Goal: Task Accomplishment & Management: Use online tool/utility

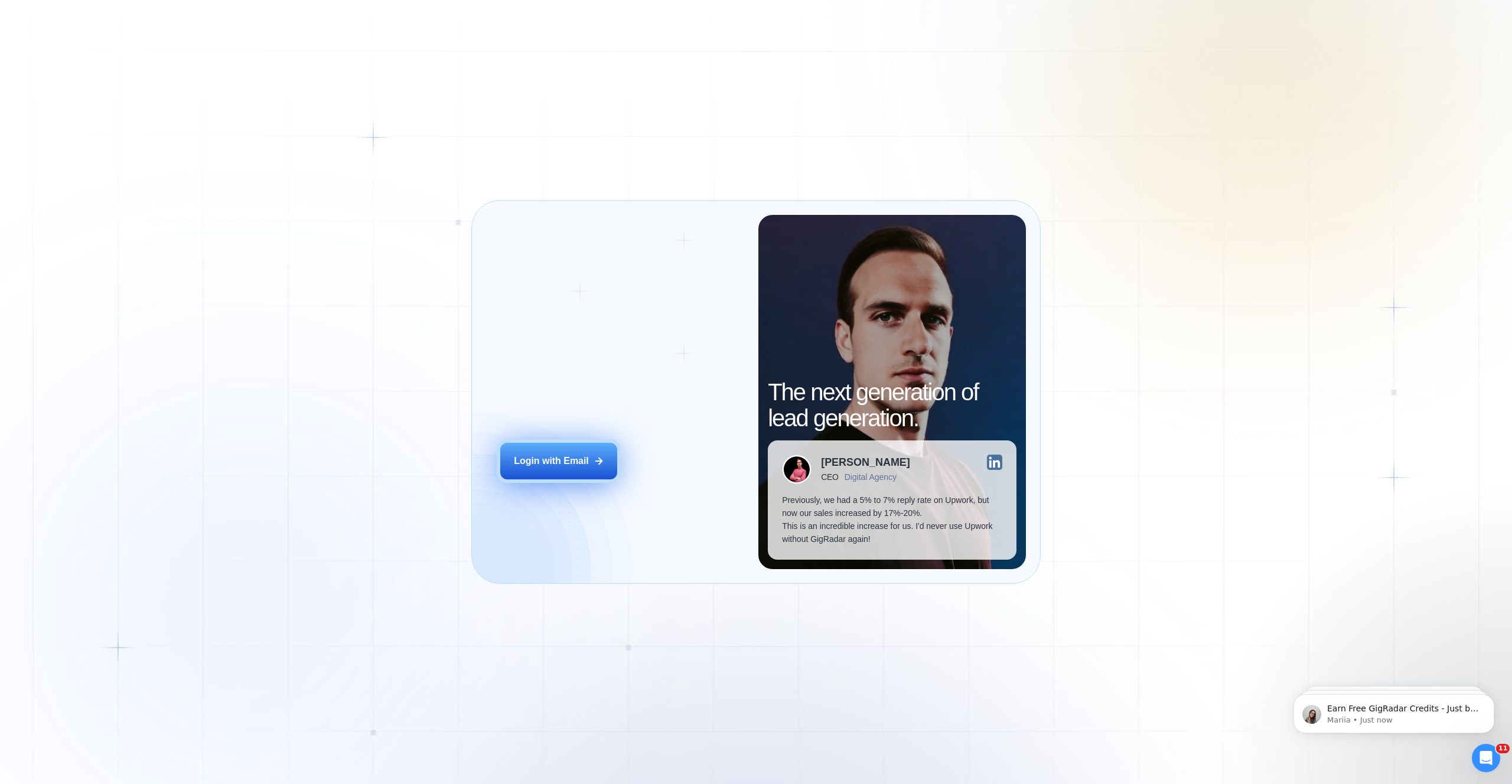
click at [566, 464] on div "Login with Email" at bounding box center [551, 461] width 75 height 13
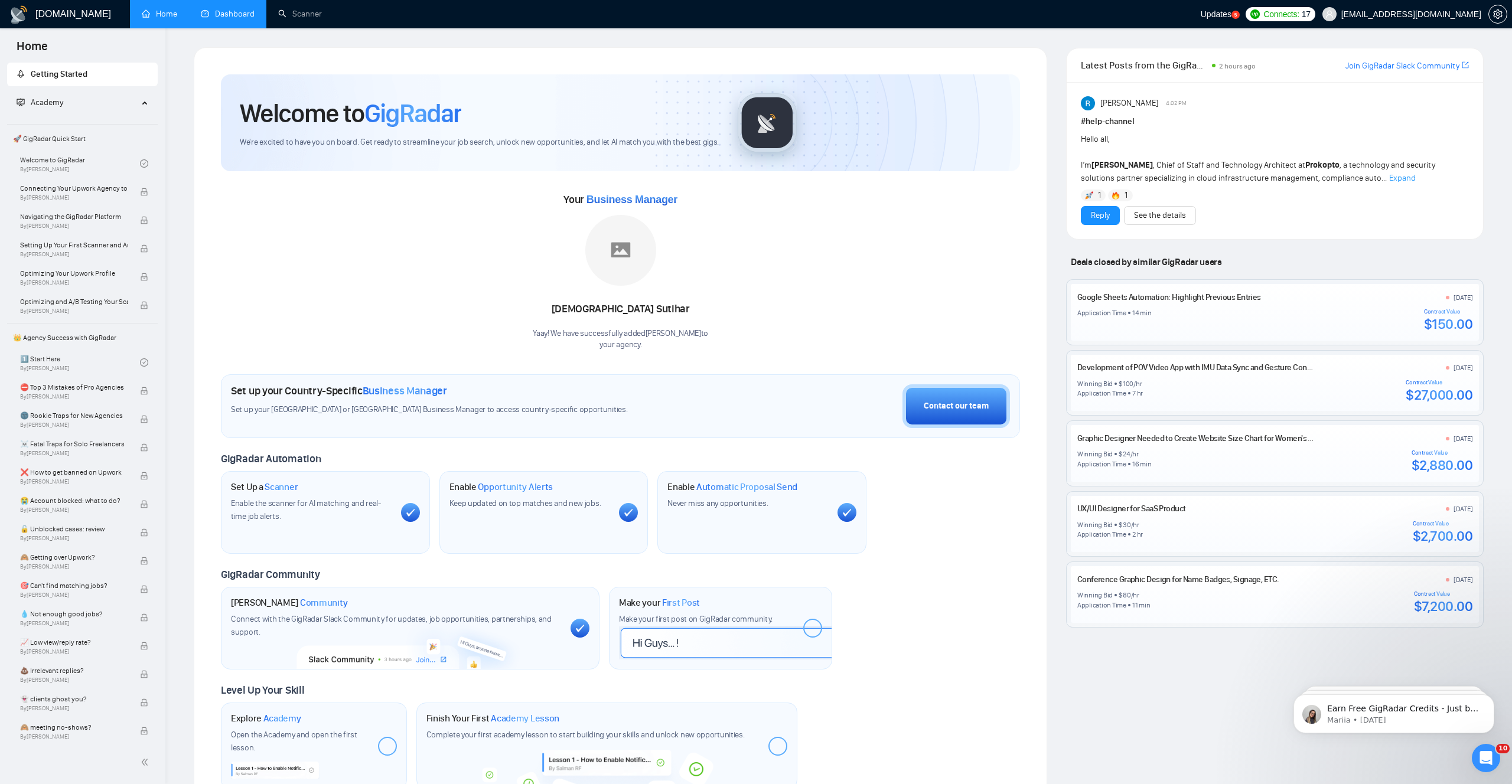
click at [252, 19] on link "Dashboard" at bounding box center [227, 14] width 54 height 10
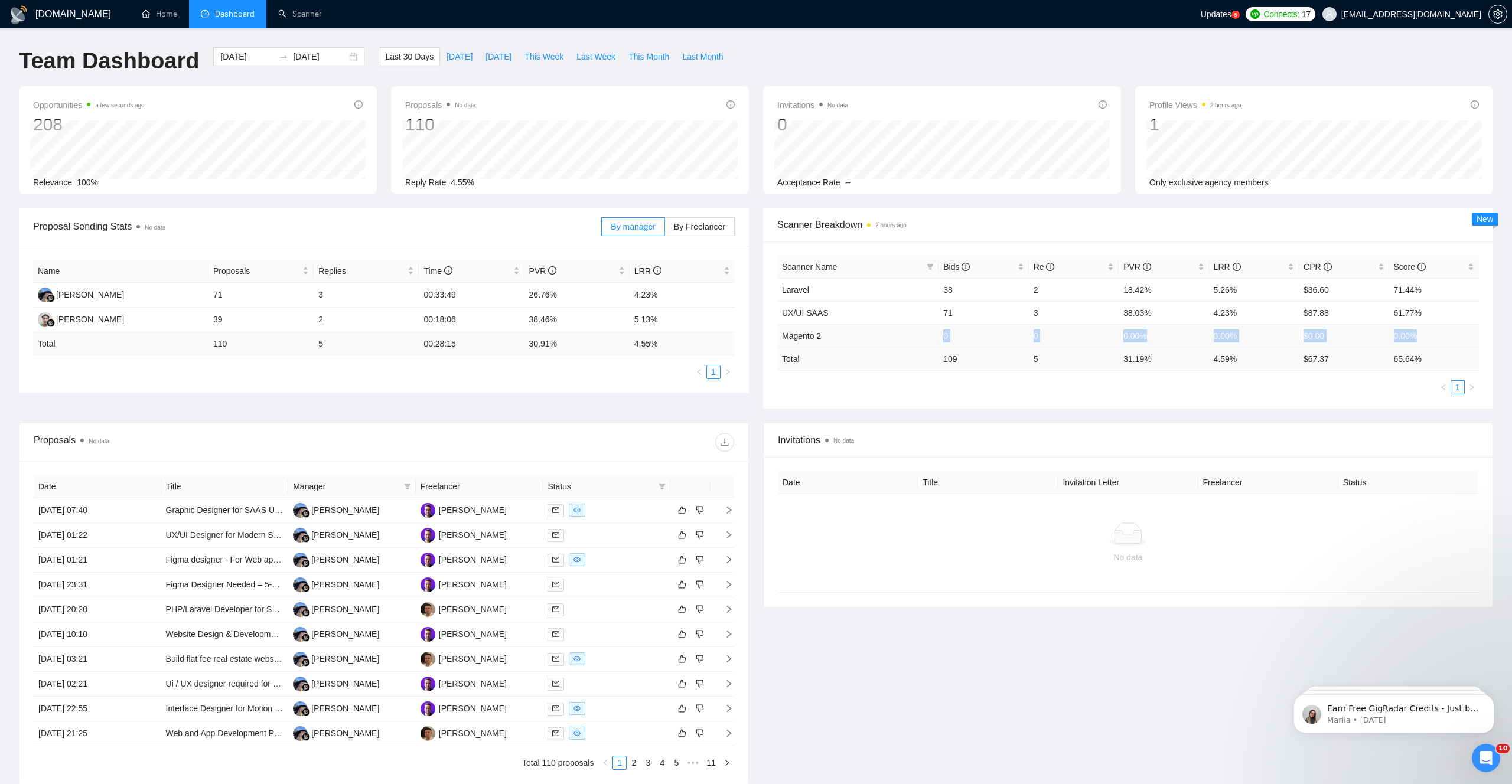
drag, startPoint x: 925, startPoint y: 338, endPoint x: 1419, endPoint y: 332, distance: 494.0
click at [1419, 332] on tr "Magento 2 0 0 0.00% 0.00% $0.00 0.00%" at bounding box center [1128, 335] width 701 height 23
click at [302, 19] on link "Scanner" at bounding box center [300, 14] width 44 height 10
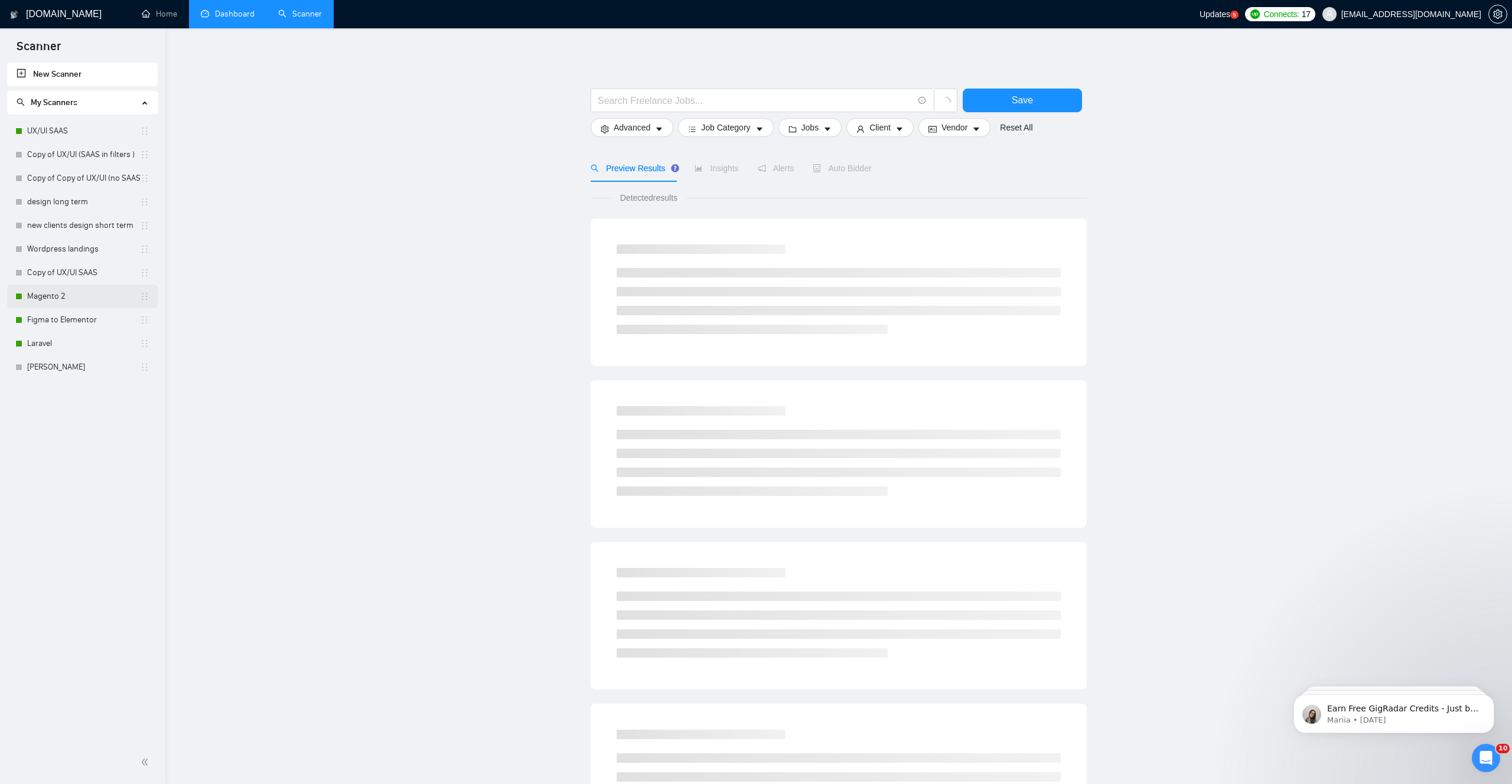
click at [67, 303] on link "Magento 2" at bounding box center [83, 296] width 113 height 23
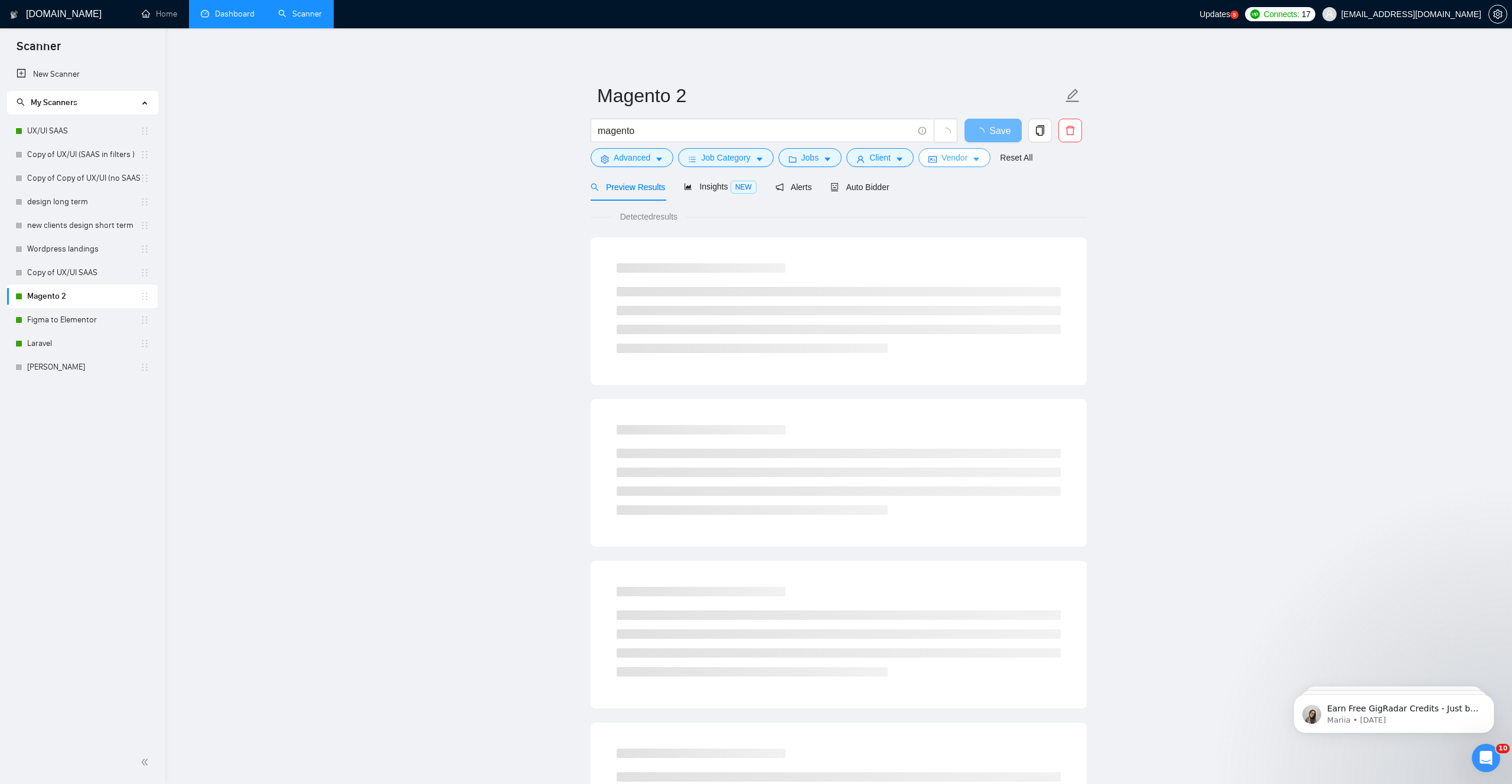
click at [979, 159] on icon "caret-down" at bounding box center [976, 160] width 6 height 4
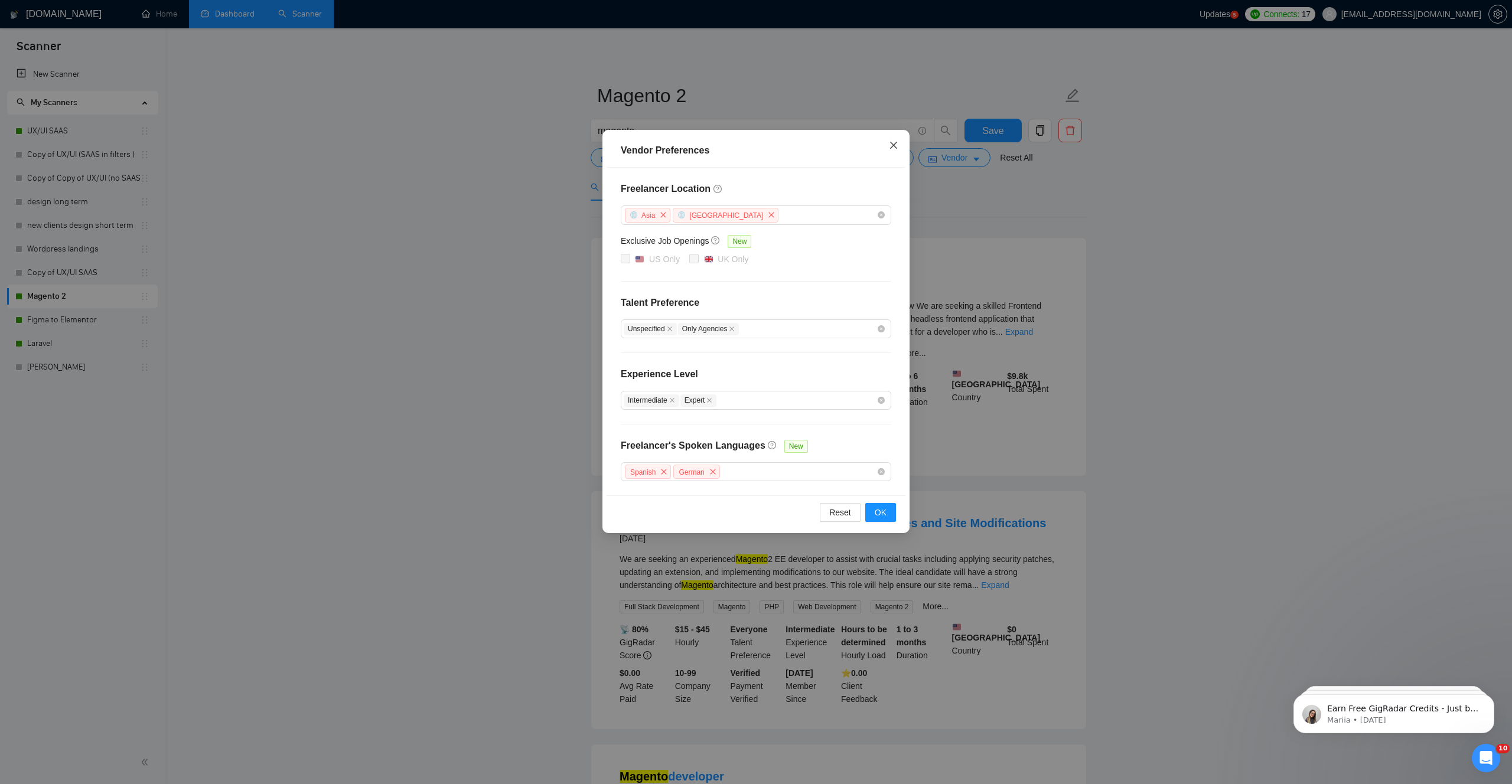
click at [898, 141] on icon "close" at bounding box center [893, 145] width 9 height 9
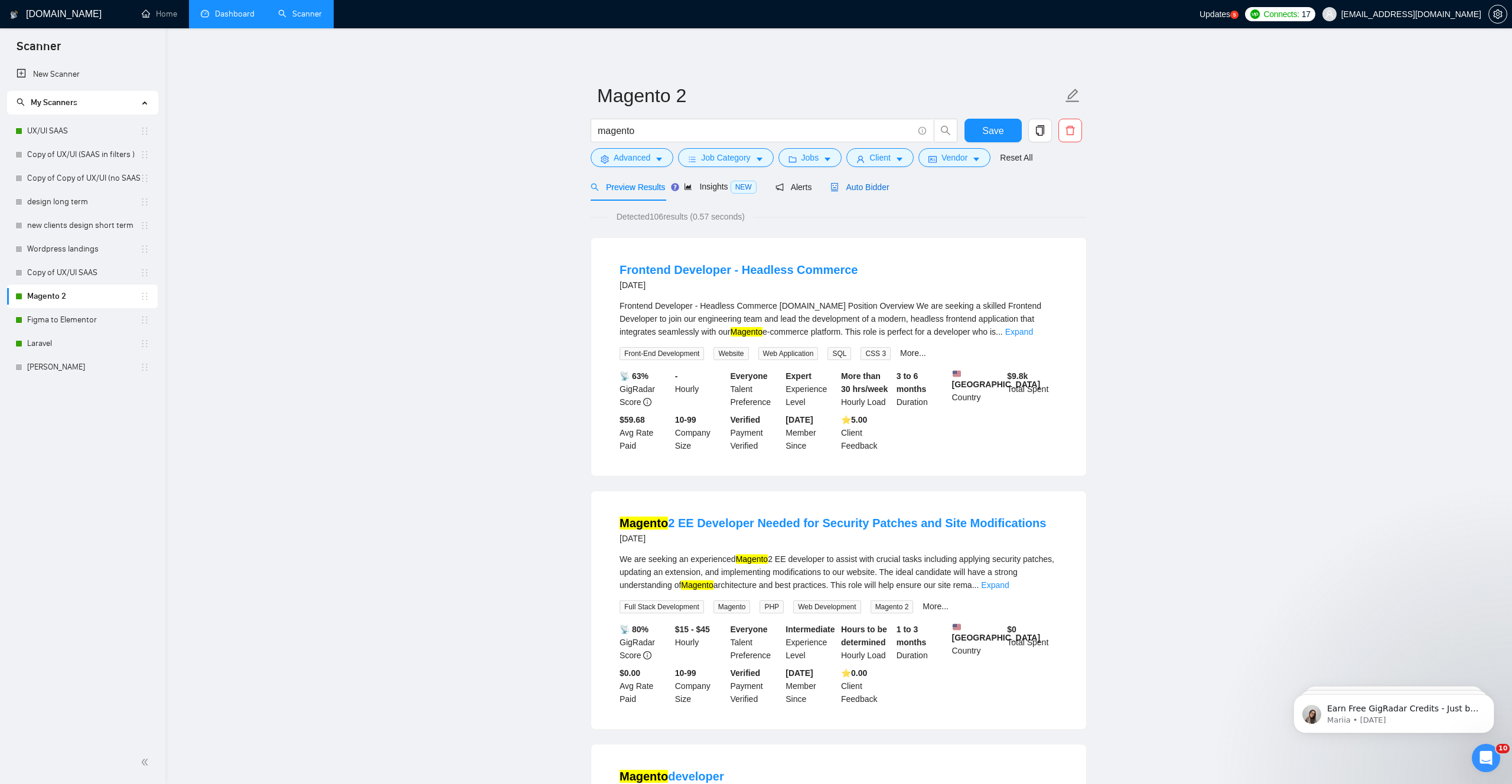
click at [879, 187] on span "Auto Bidder" at bounding box center [859, 187] width 59 height 9
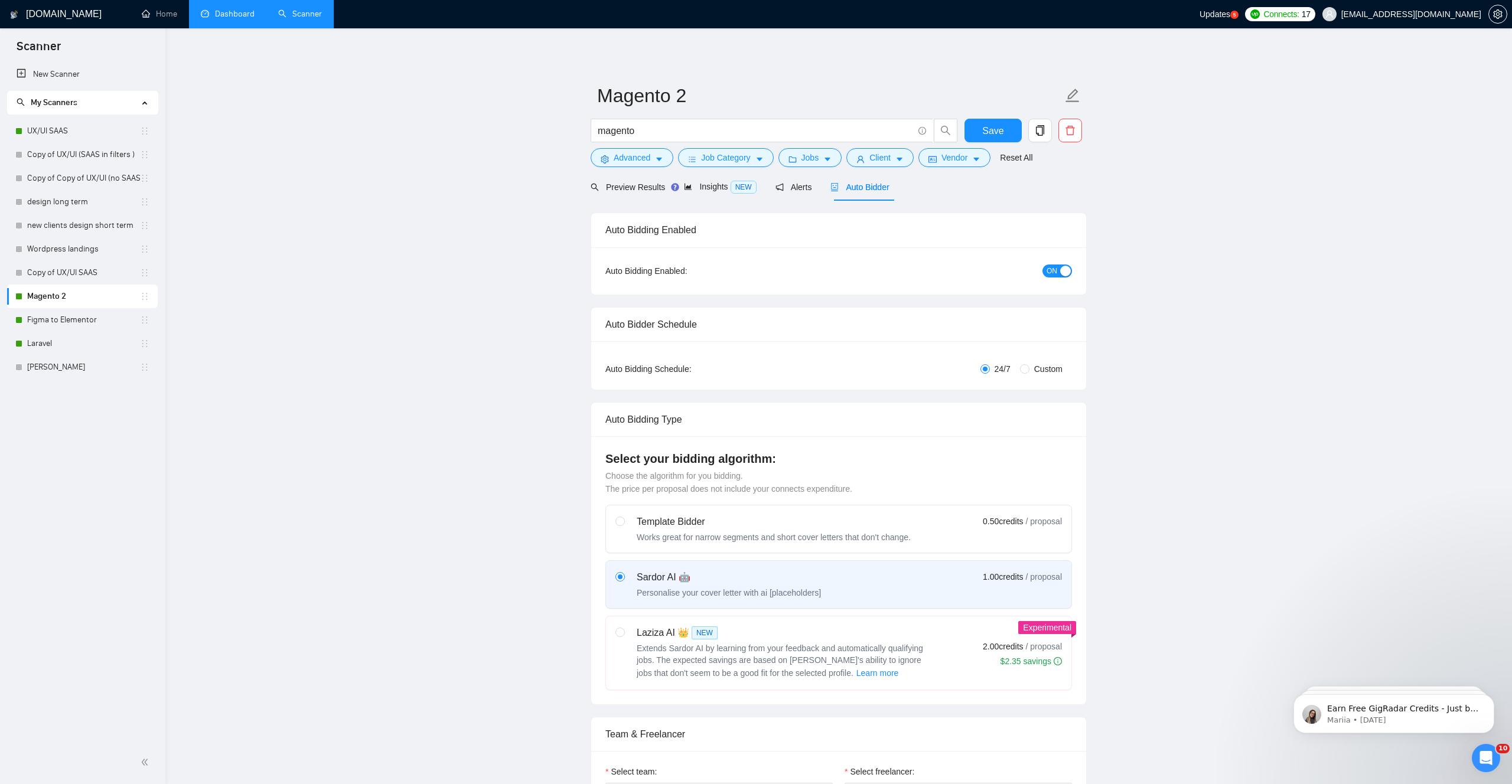
checkbox input "true"
click at [1048, 277] on span "ON" at bounding box center [1051, 271] width 10 height 13
click at [991, 123] on span "Save" at bounding box center [993, 131] width 21 height 15
checkbox input "true"
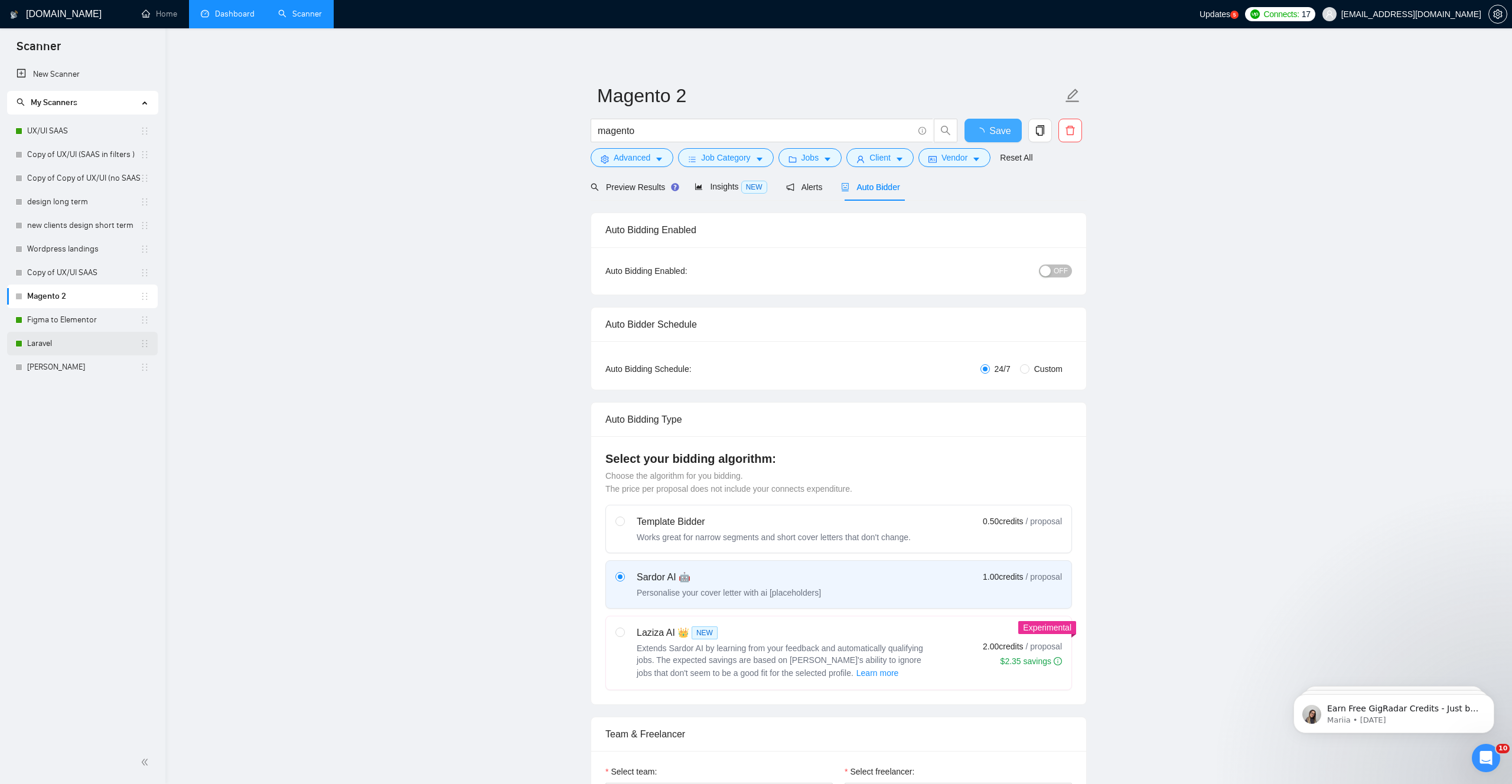
checkbox input "true"
click at [78, 347] on link "Laravel" at bounding box center [83, 344] width 113 height 23
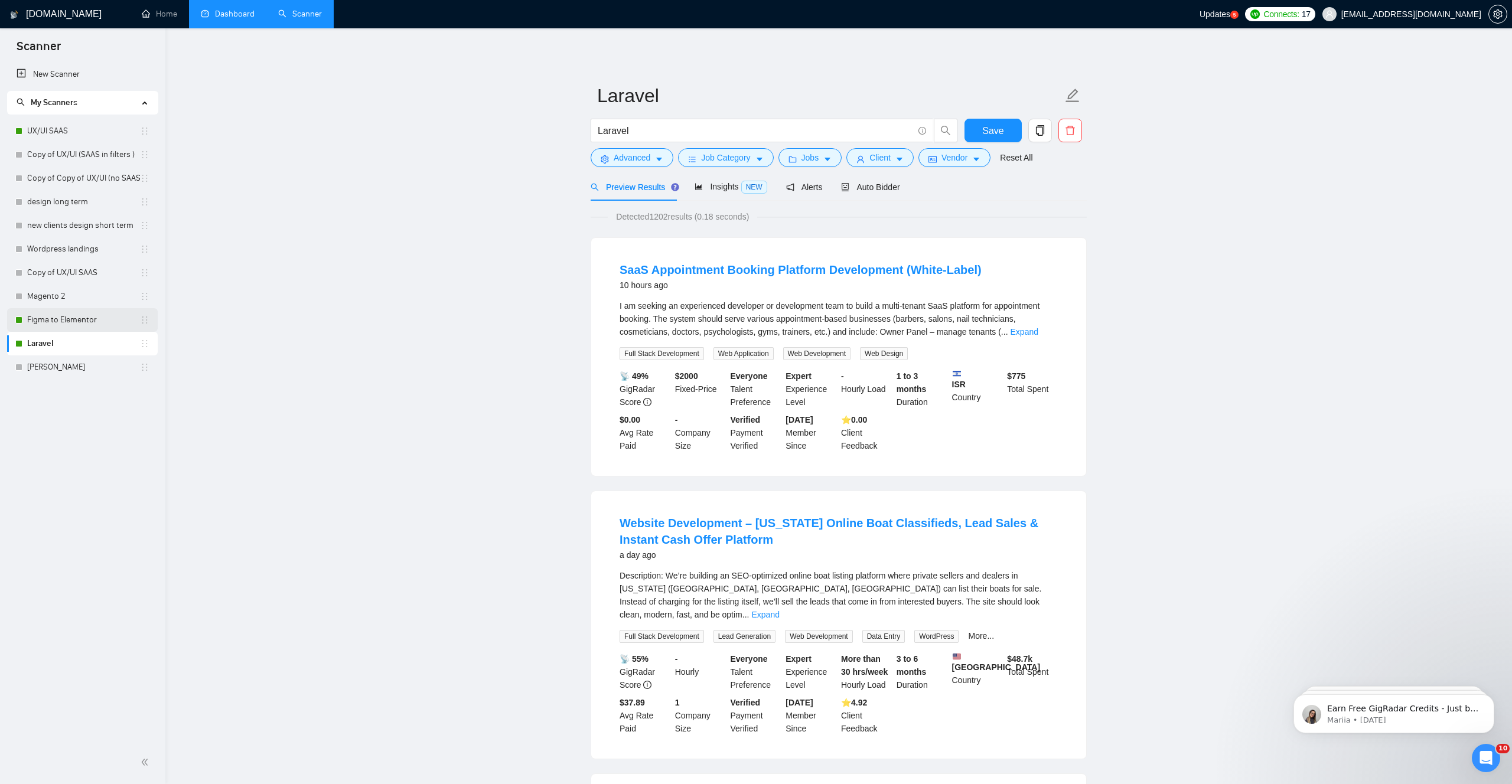
click at [54, 320] on link "Figma to Elementor" at bounding box center [83, 320] width 113 height 23
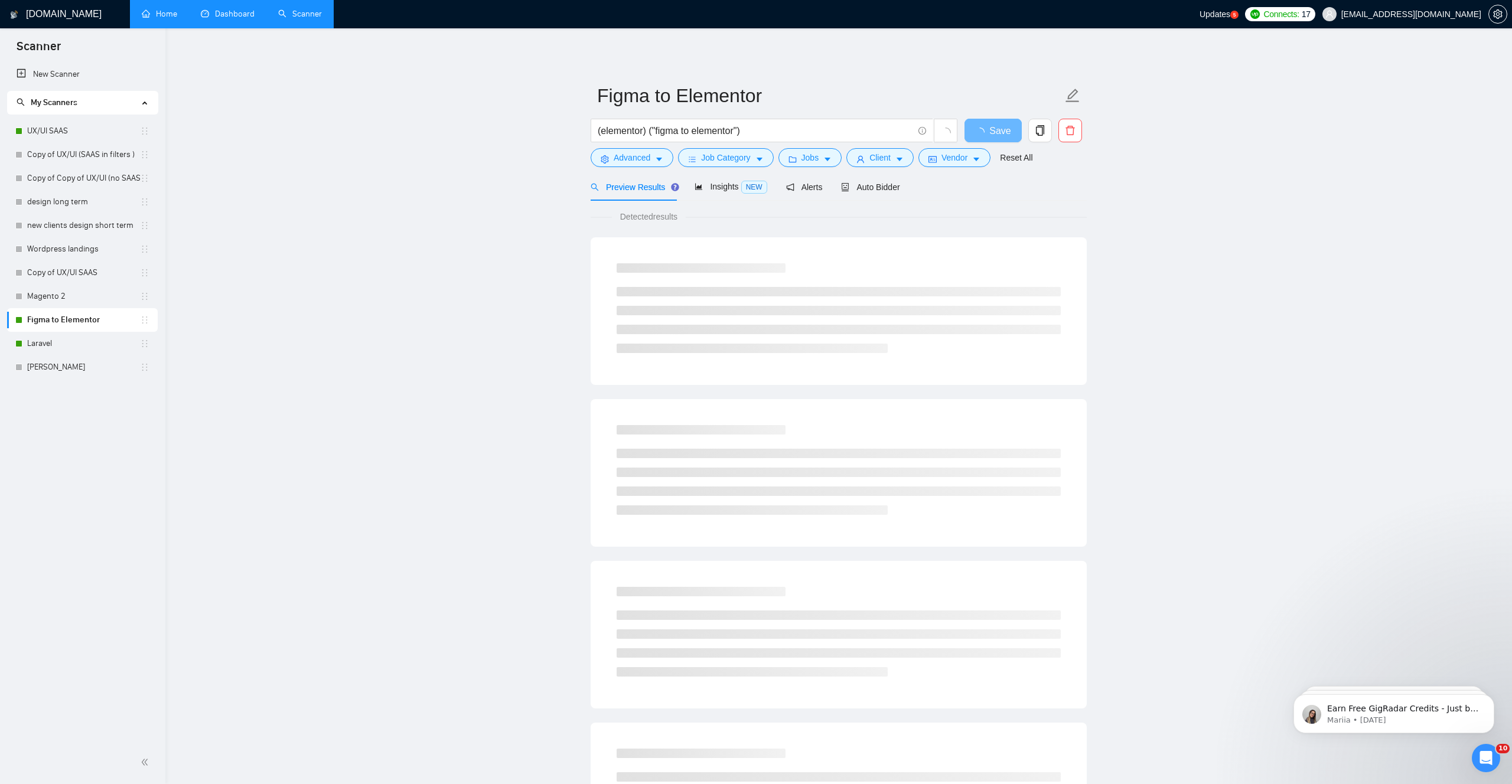
click at [153, 17] on link "Home" at bounding box center [159, 14] width 35 height 10
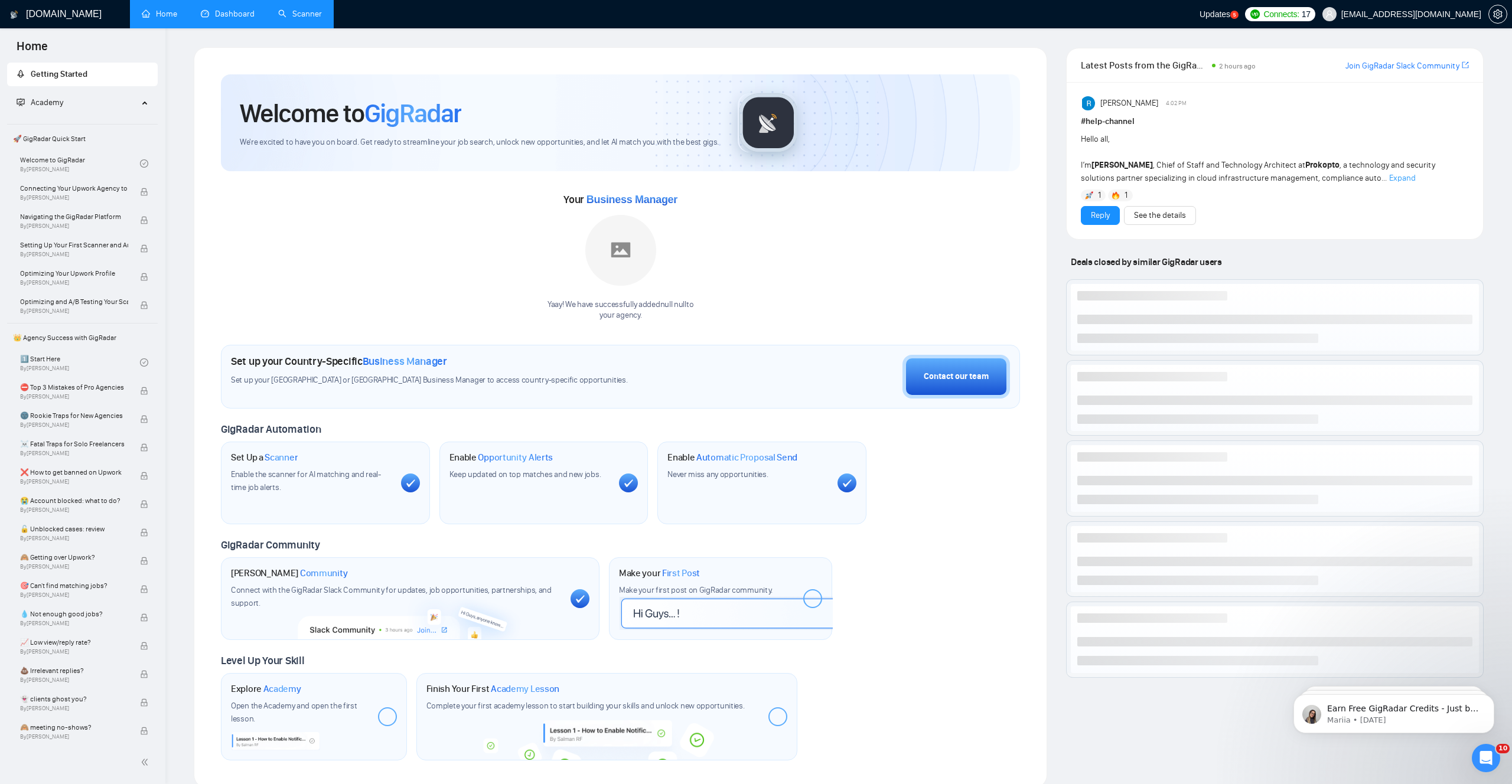
click at [228, 15] on link "Dashboard" at bounding box center [227, 14] width 54 height 10
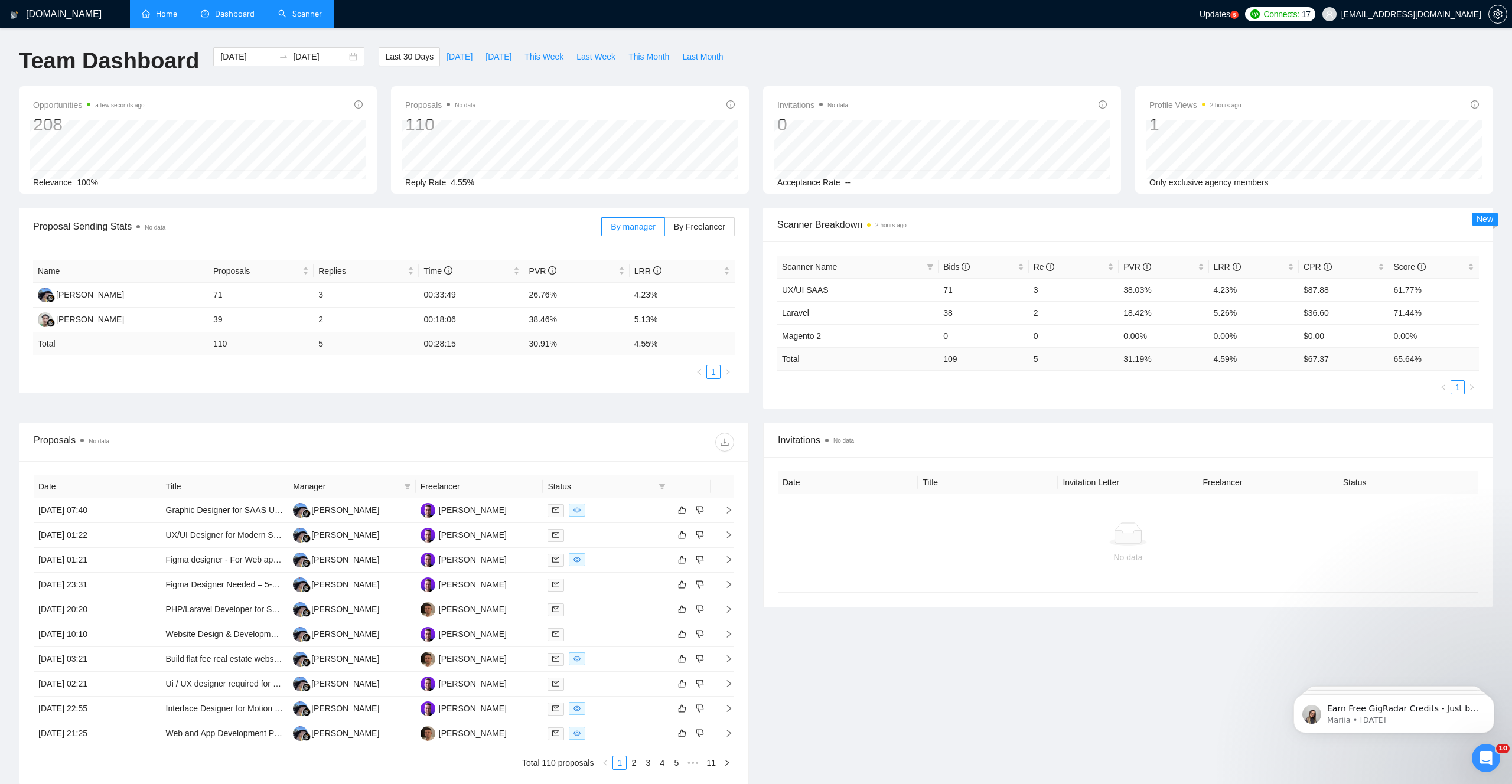
click at [312, 19] on link "Scanner" at bounding box center [300, 14] width 44 height 10
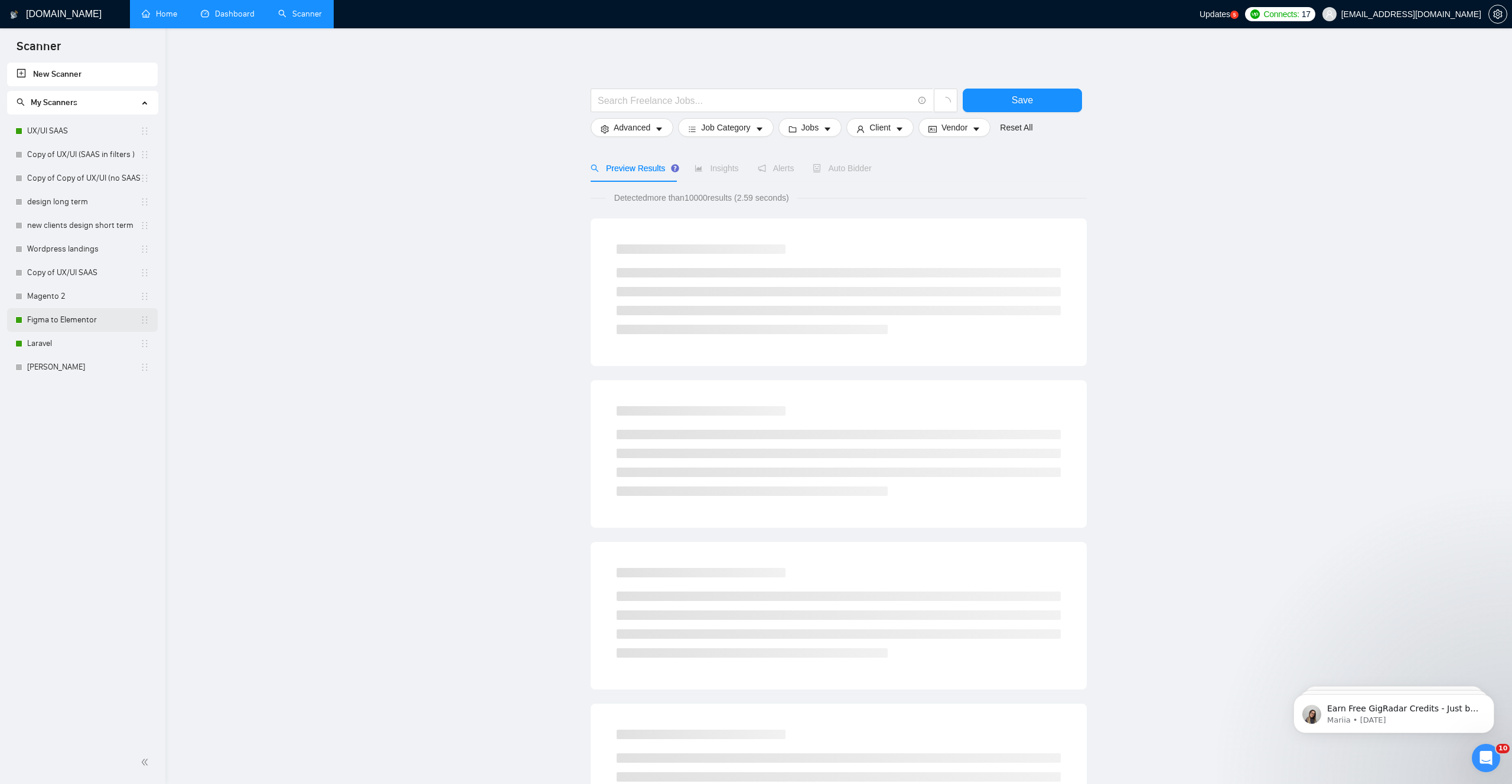
click at [67, 322] on link "Figma to Elementor" at bounding box center [83, 320] width 113 height 23
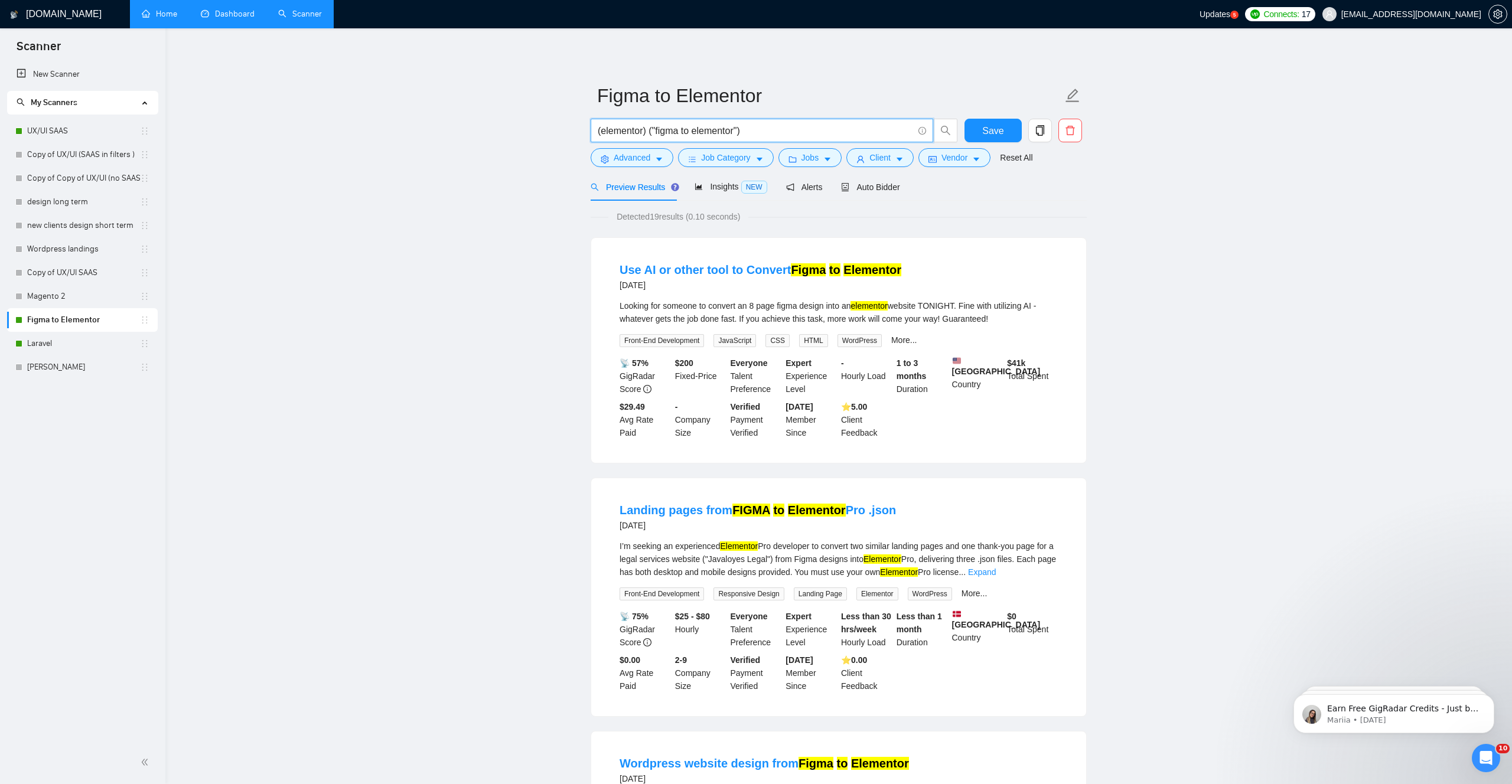
drag, startPoint x: 651, startPoint y: 131, endPoint x: 794, endPoint y: 131, distance: 143.0
click at [794, 131] on input "(elementor) ("figma to elementor")" at bounding box center [755, 131] width 315 height 15
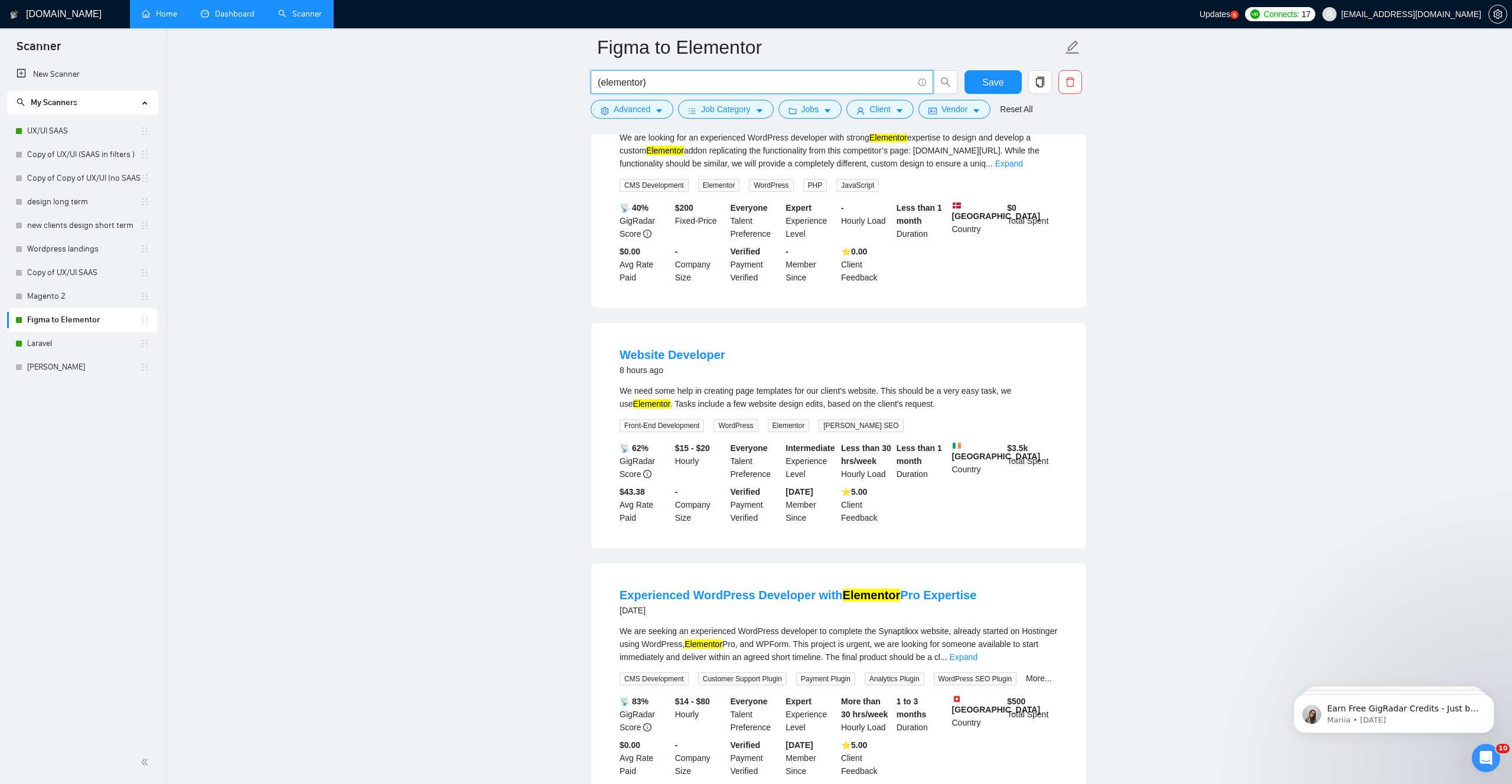
scroll to position [98, 0]
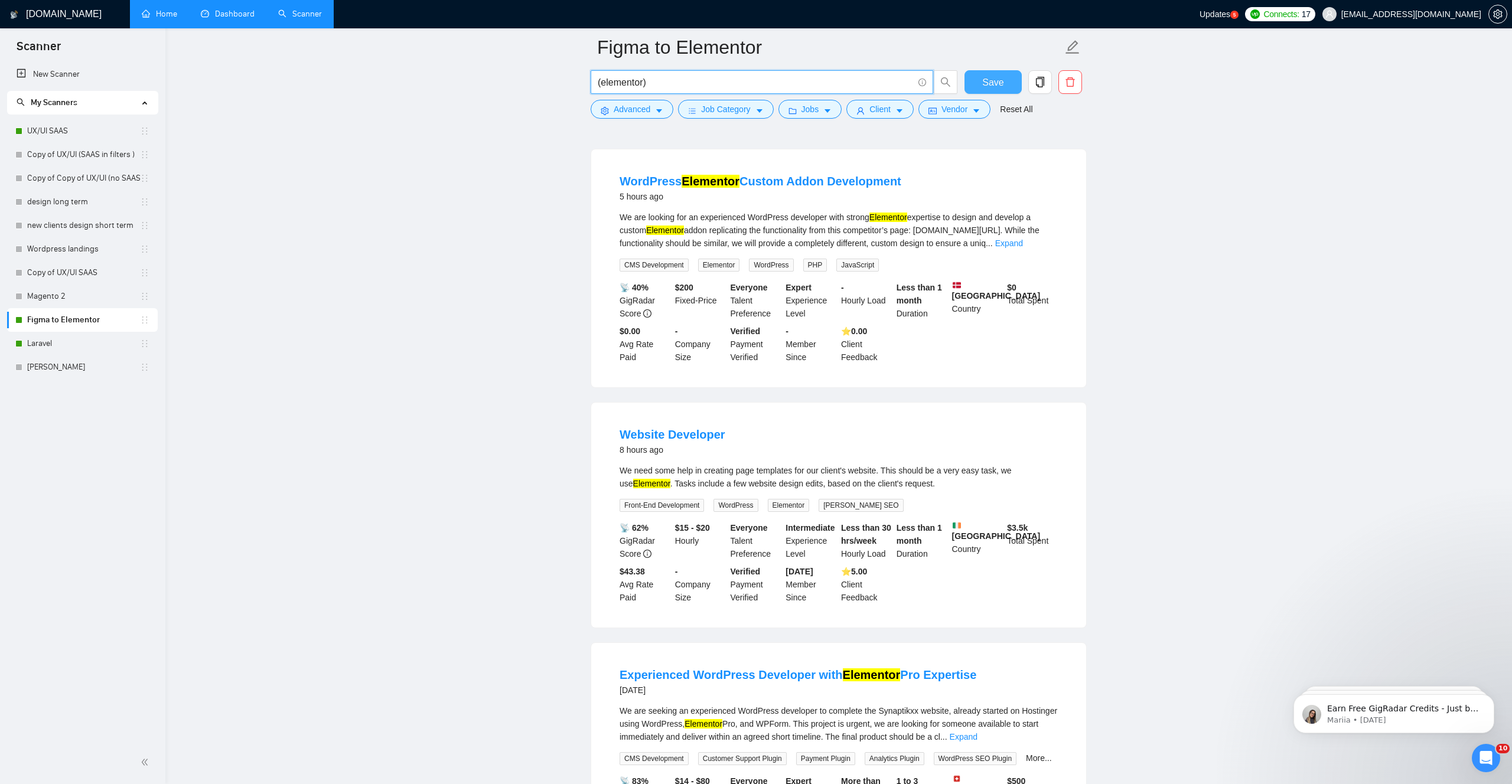
type input "(elementor)"
click at [979, 85] on button "Save" at bounding box center [993, 82] width 57 height 23
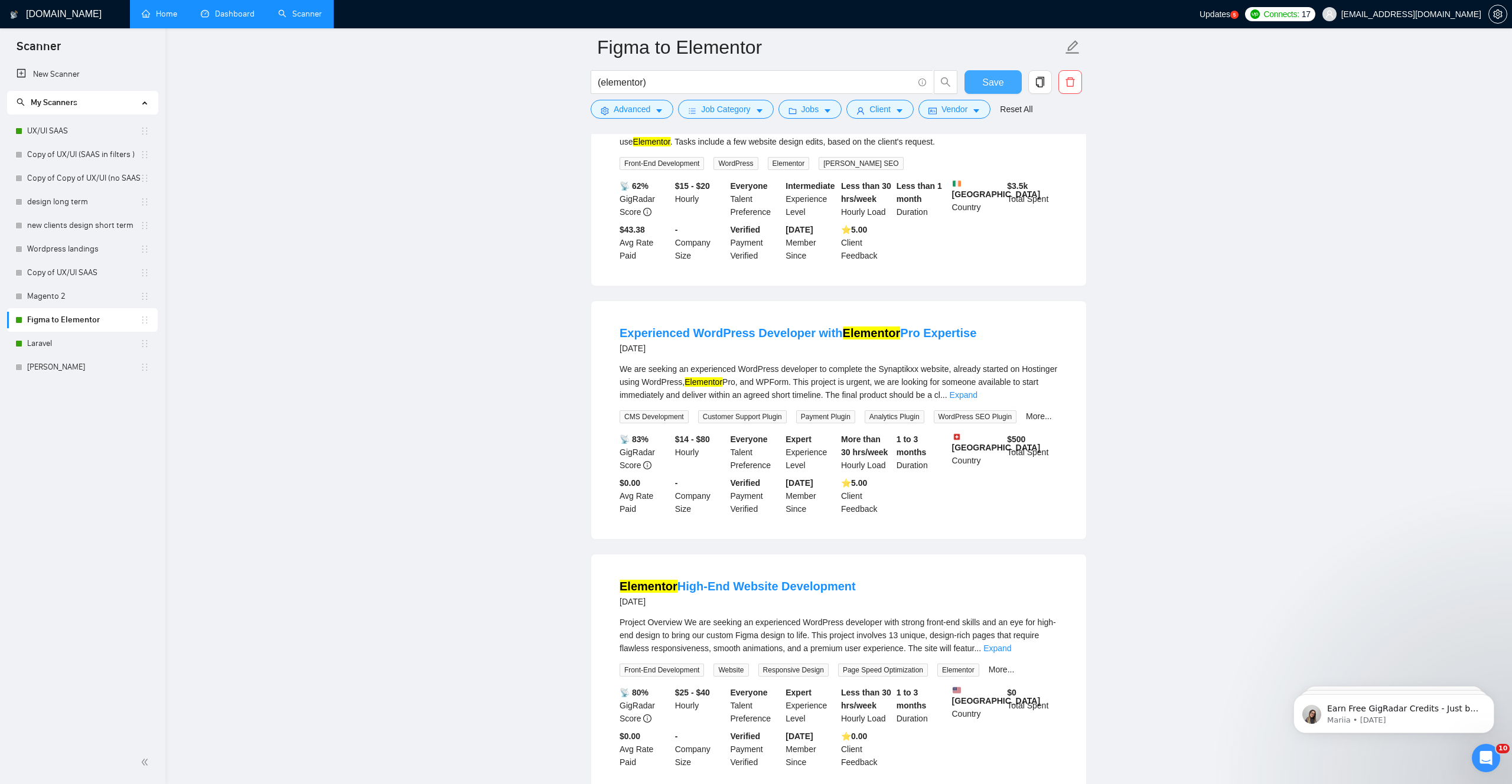
scroll to position [520, 0]
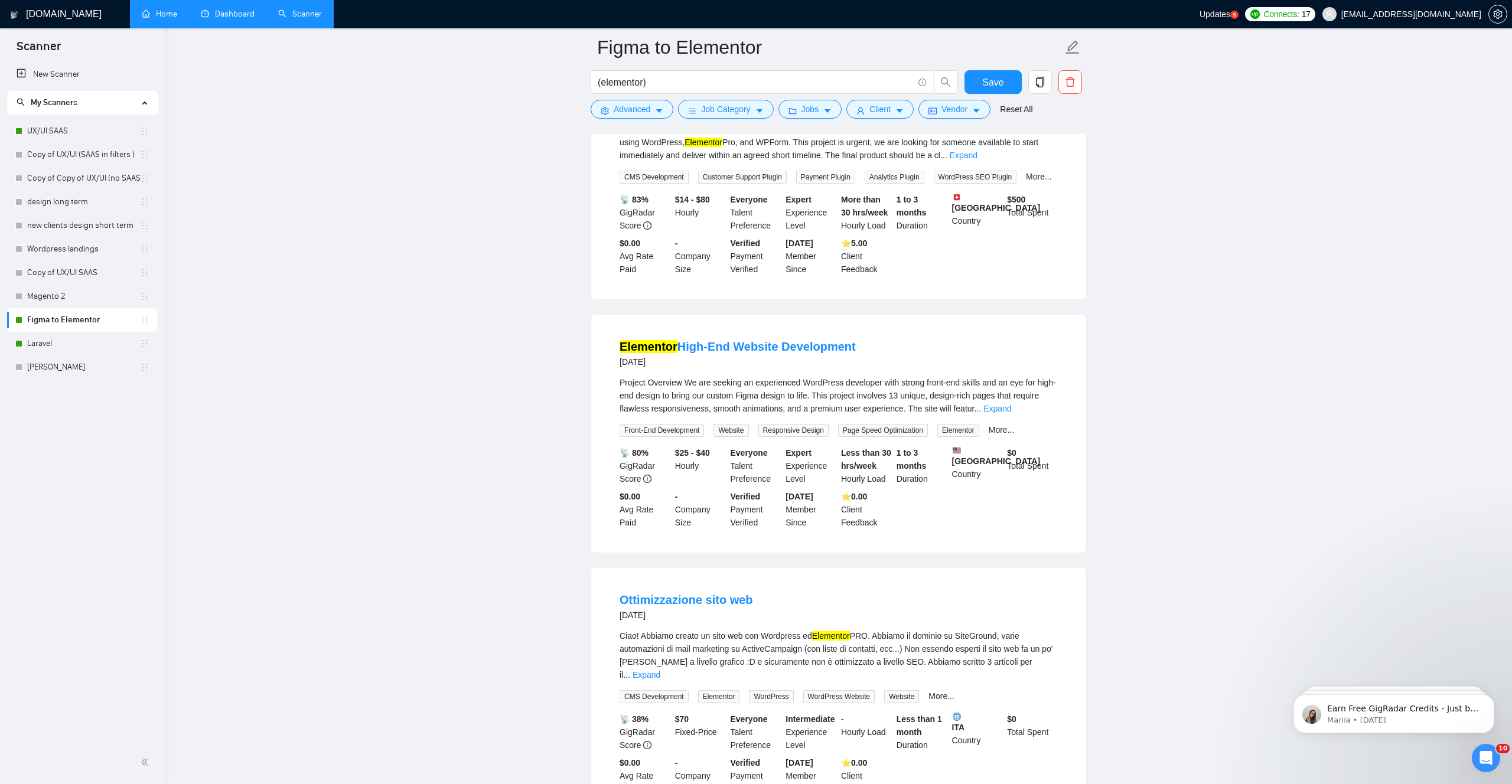
scroll to position [759, 0]
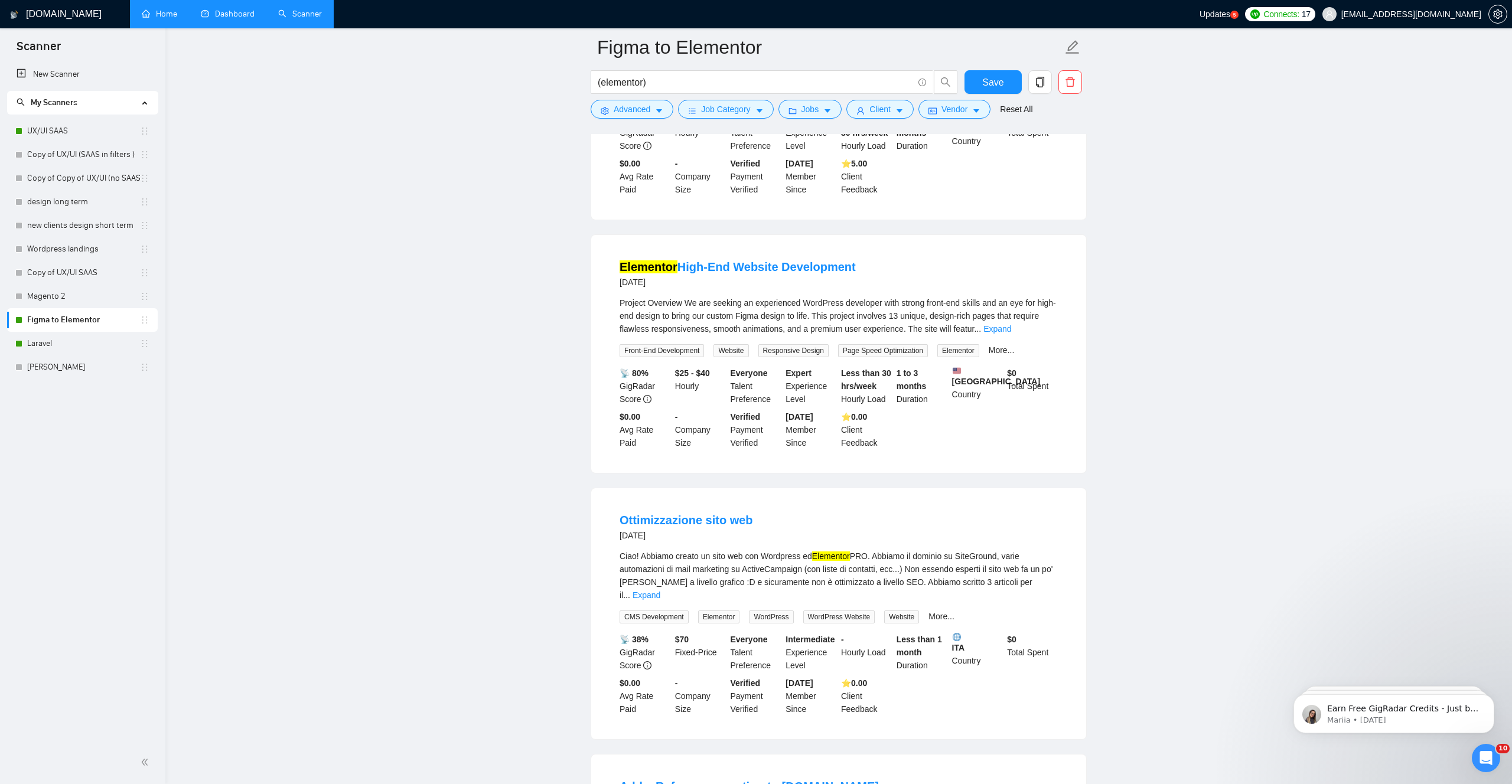
click at [1205, 409] on main "Figma to Elementor (elementor) Save Advanced Job Category Jobs Client Vendor Re…" at bounding box center [838, 669] width 1309 height 2764
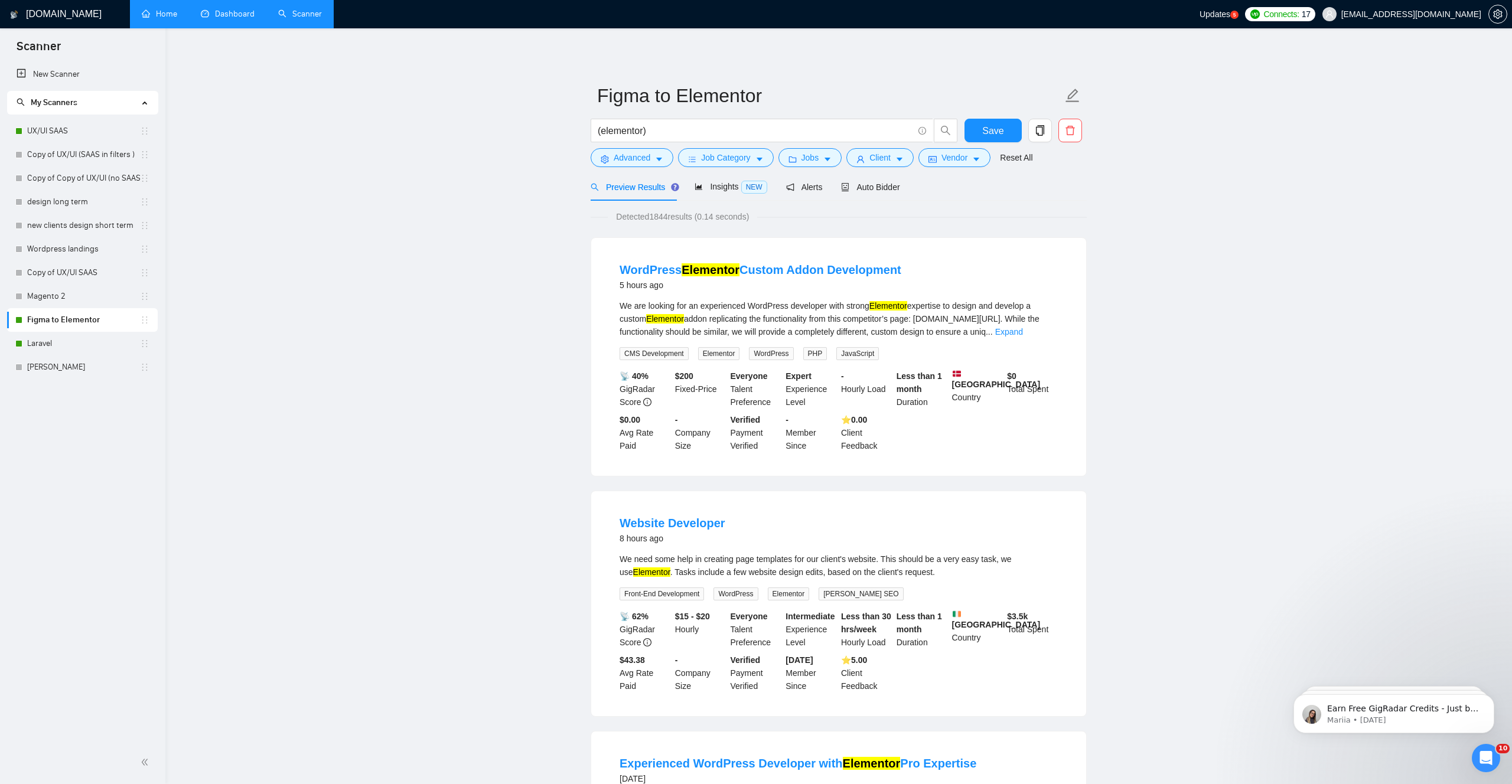
click at [163, 19] on link "Home" at bounding box center [159, 14] width 35 height 10
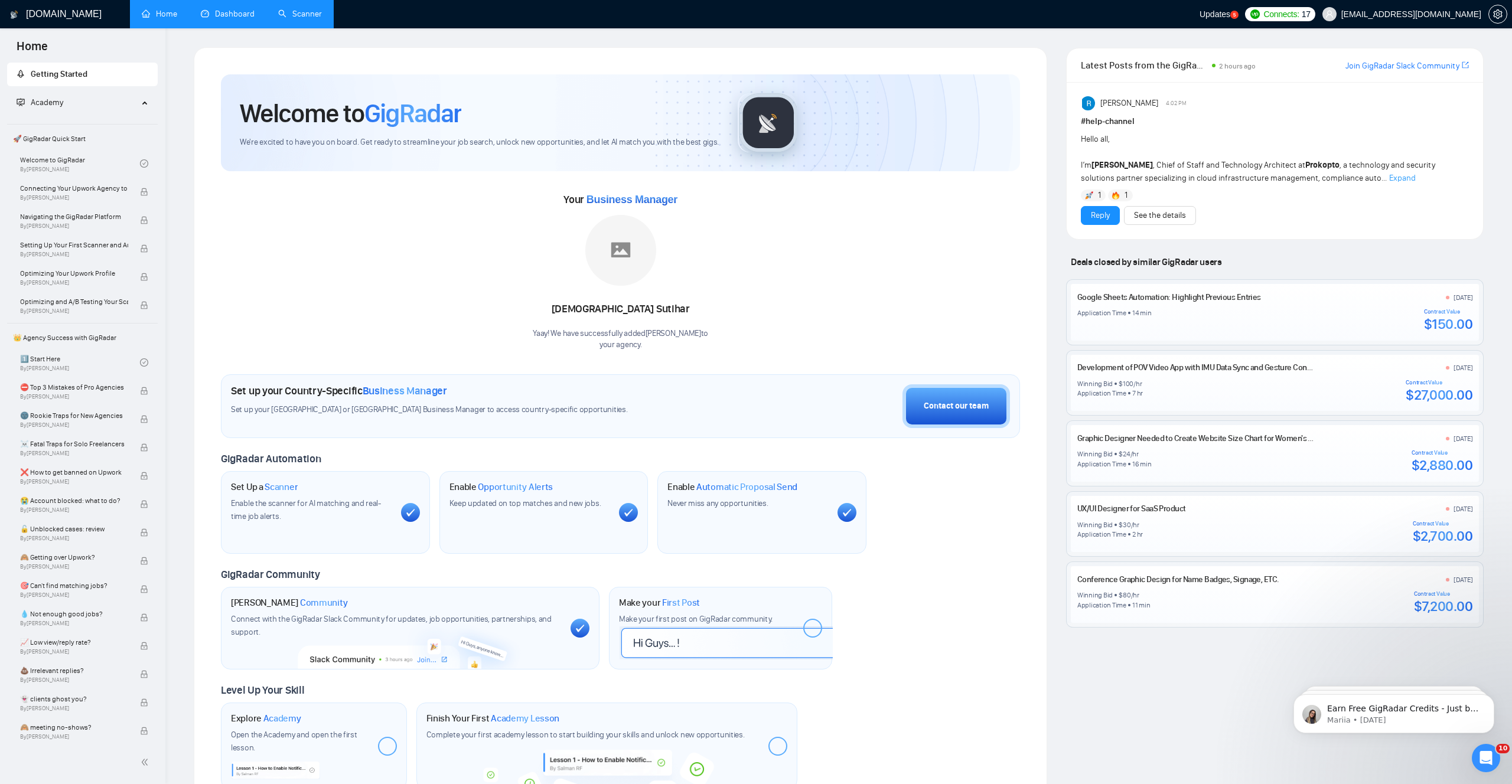
click at [240, 19] on link "Dashboard" at bounding box center [227, 14] width 54 height 10
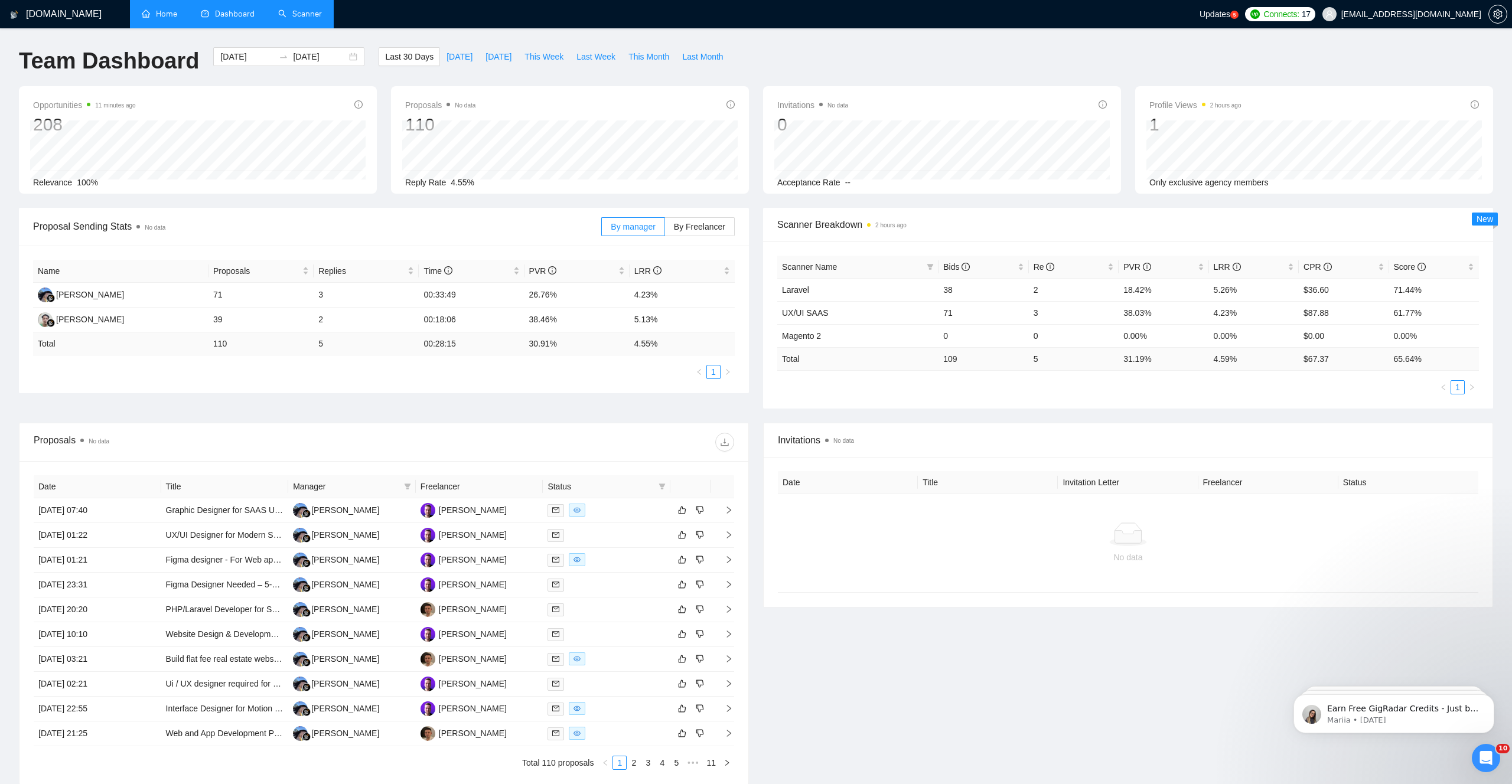
click at [1140, 55] on div "Team Dashboard [DATE] [DATE] Last 30 Days [DATE] [DATE] This Week Last Week Thi…" at bounding box center [756, 67] width 1489 height 39
